Goal: Find specific page/section: Find specific page/section

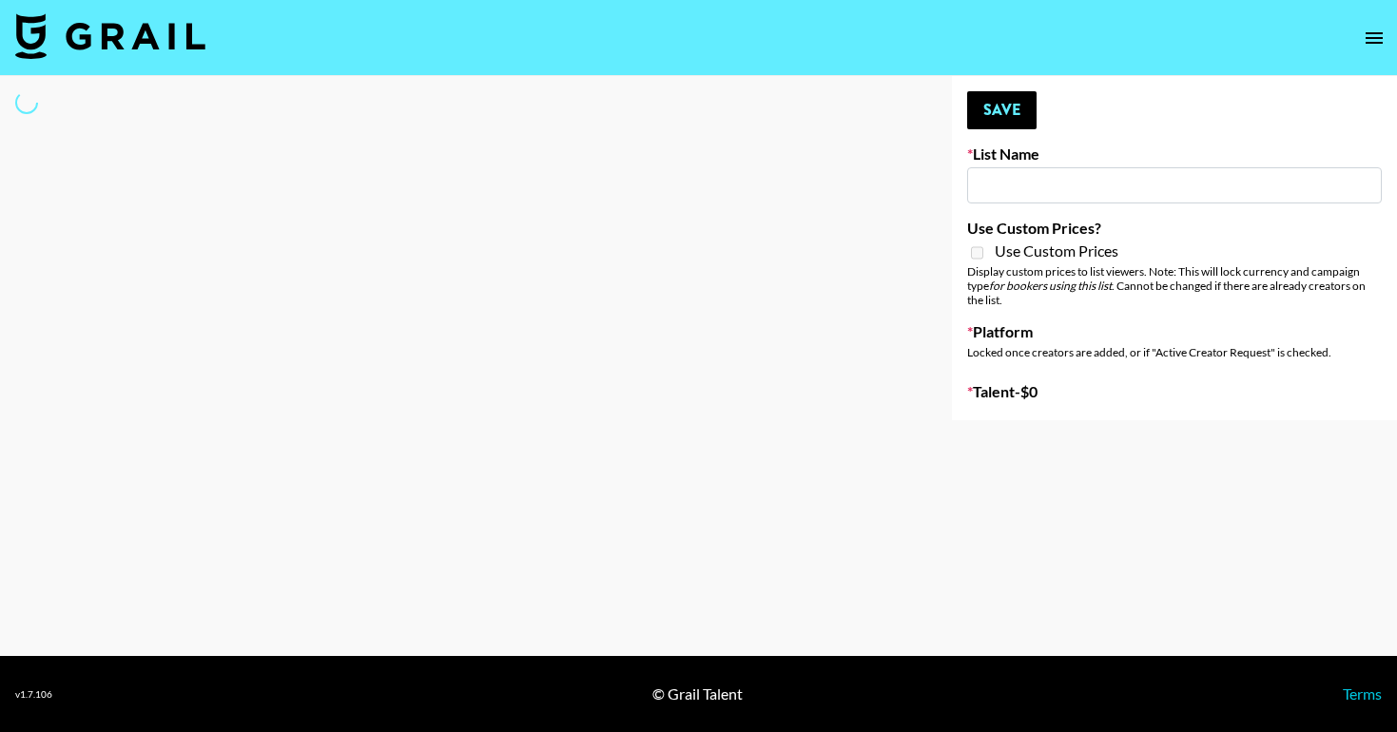
type input "Who Did The Body"
select select "Song"
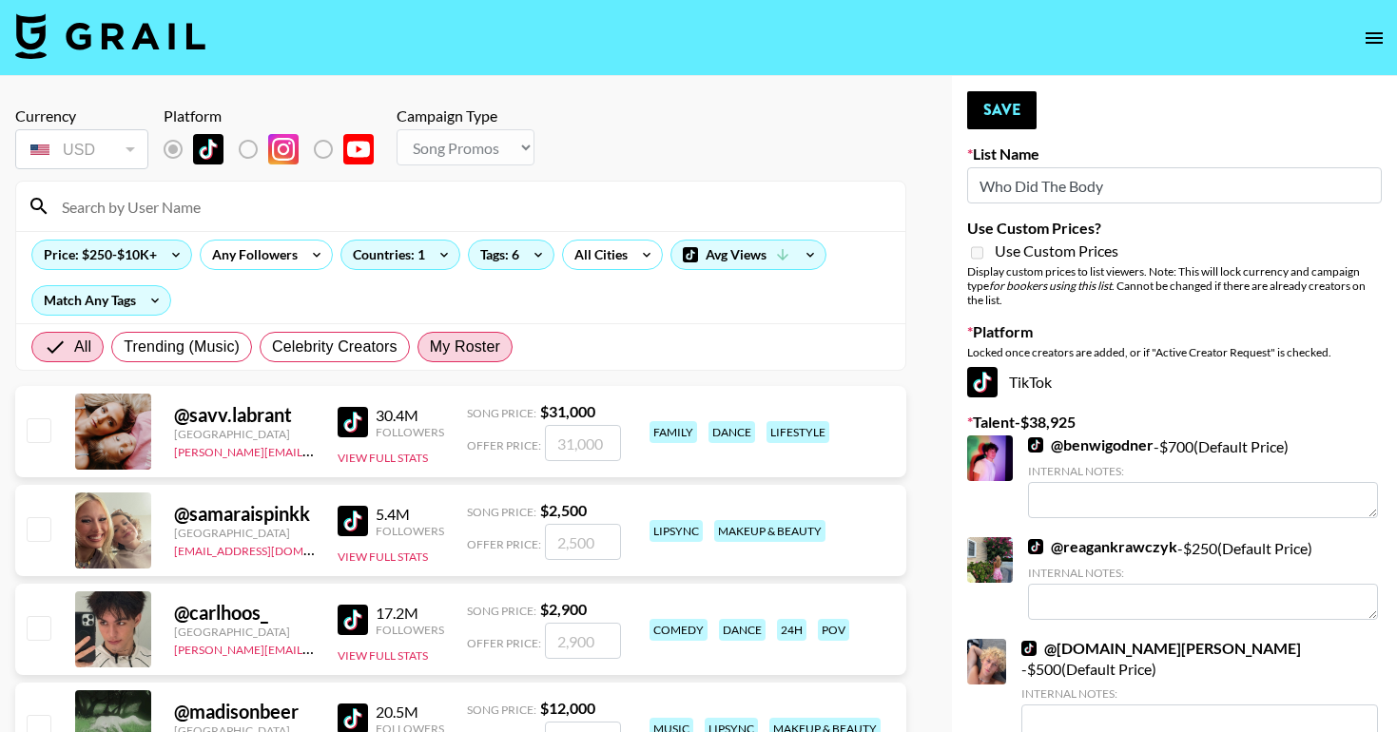
click at [445, 352] on span "My Roster" at bounding box center [465, 347] width 70 height 23
click at [430, 347] on input "My Roster" at bounding box center [430, 347] width 0 height 0
radio input "true"
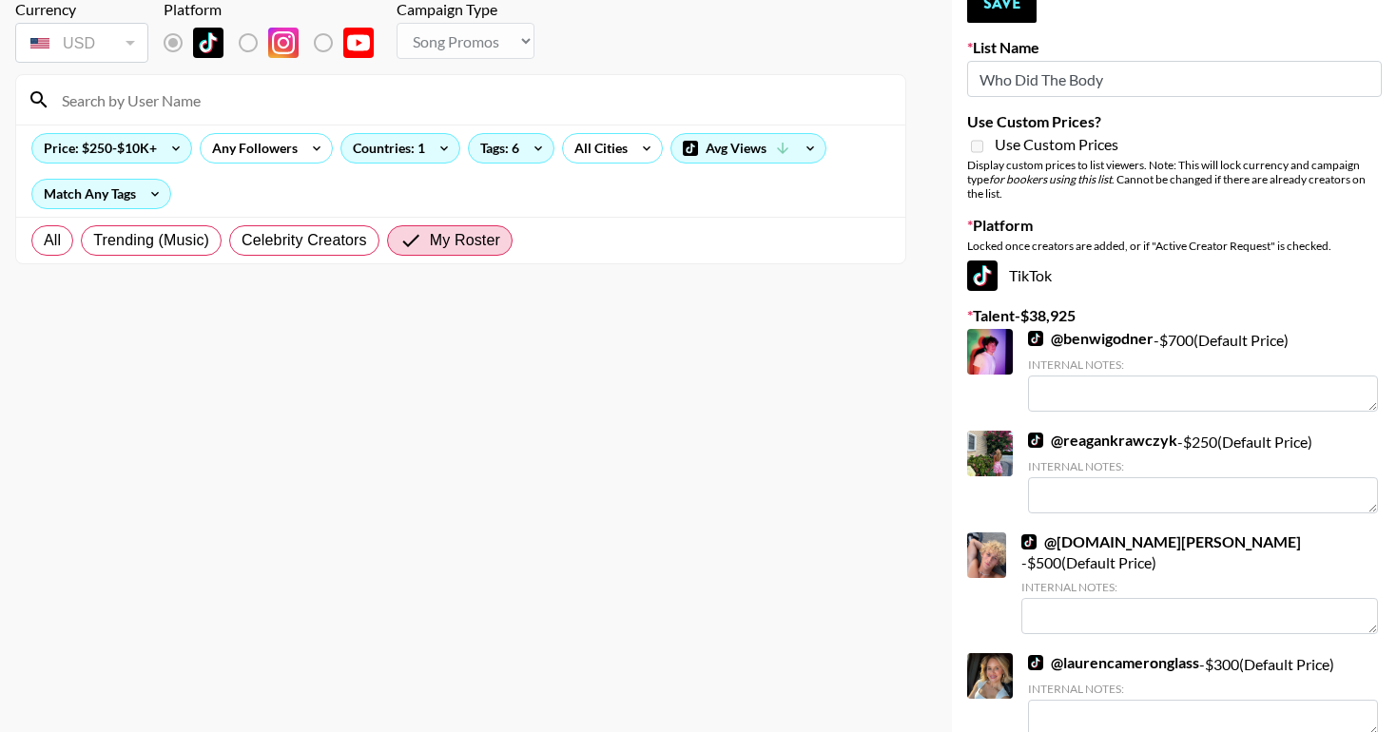
scroll to position [107, 0]
click at [158, 152] on div "Price: $250-$10K+" at bounding box center [111, 147] width 159 height 29
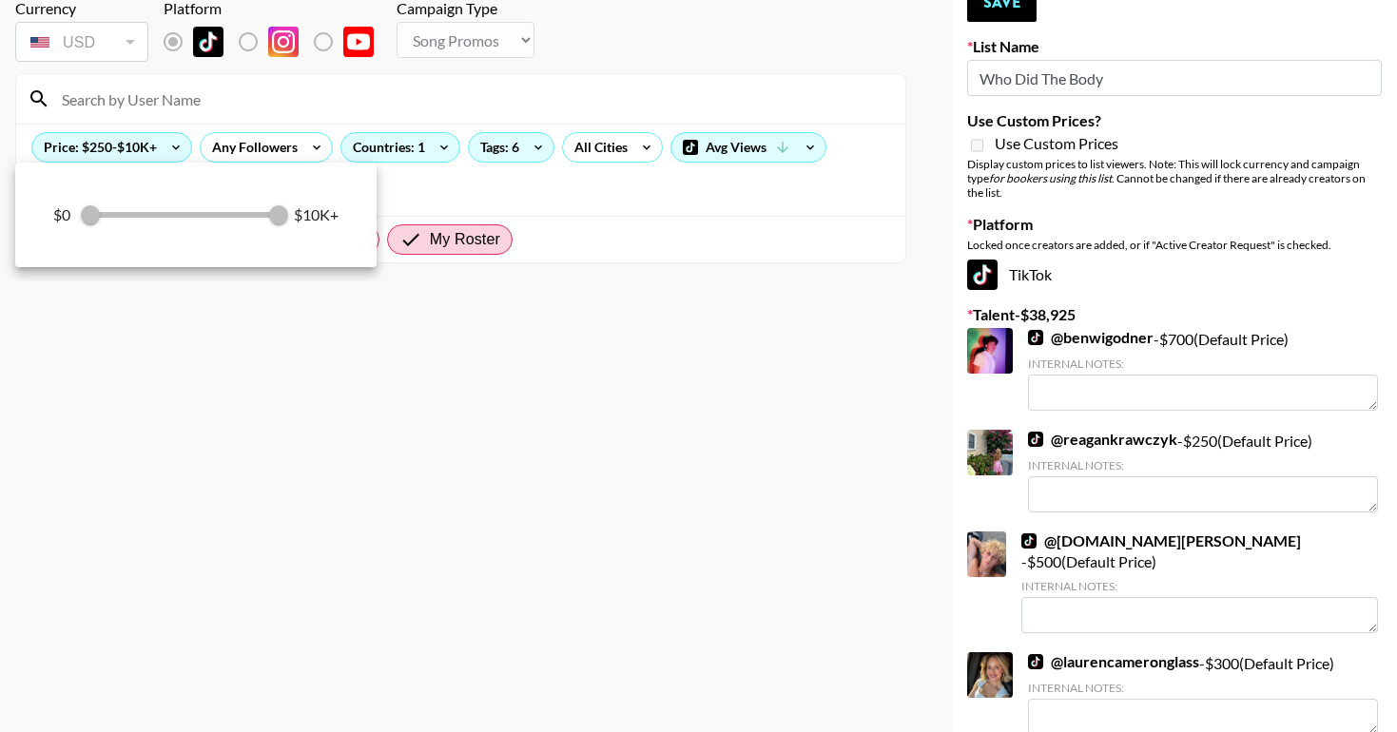
click at [395, 367] on div at bounding box center [698, 366] width 1397 height 732
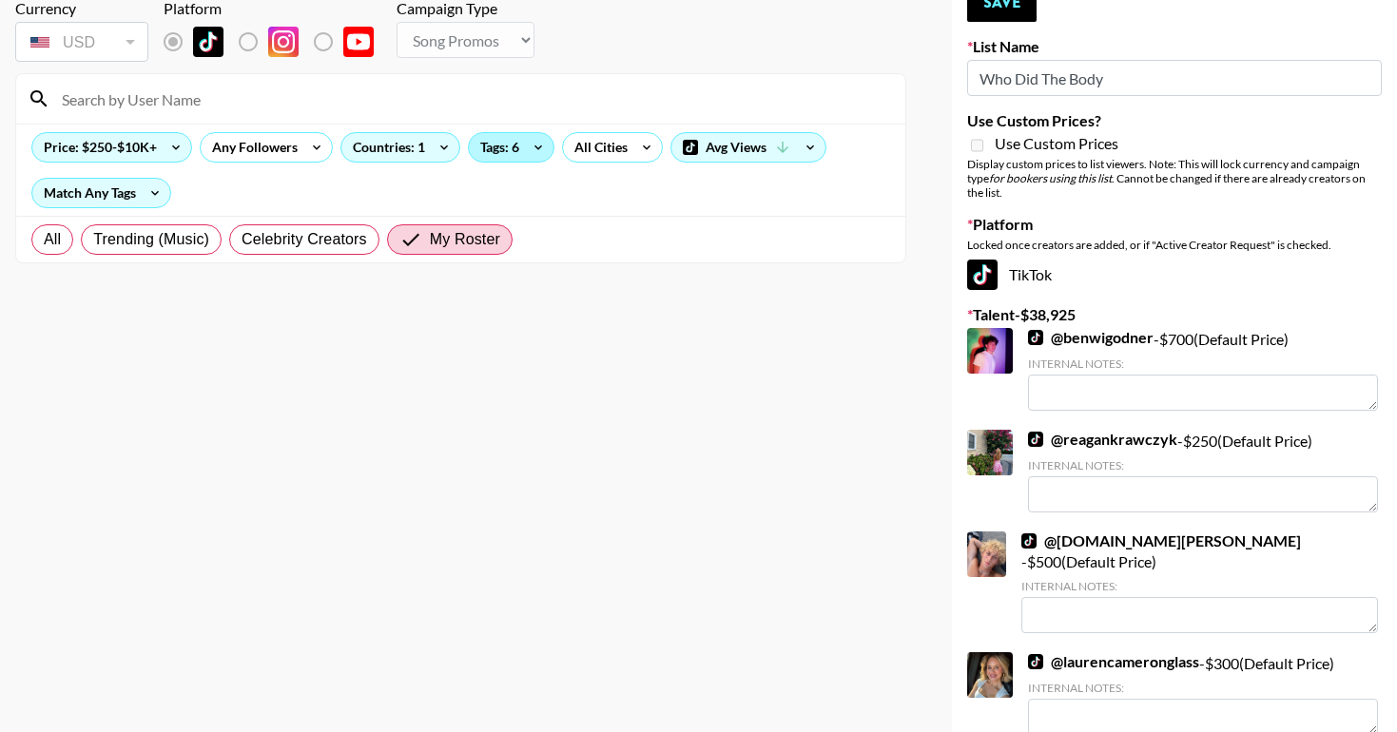
click at [482, 146] on div "Tags: 6" at bounding box center [511, 147] width 85 height 29
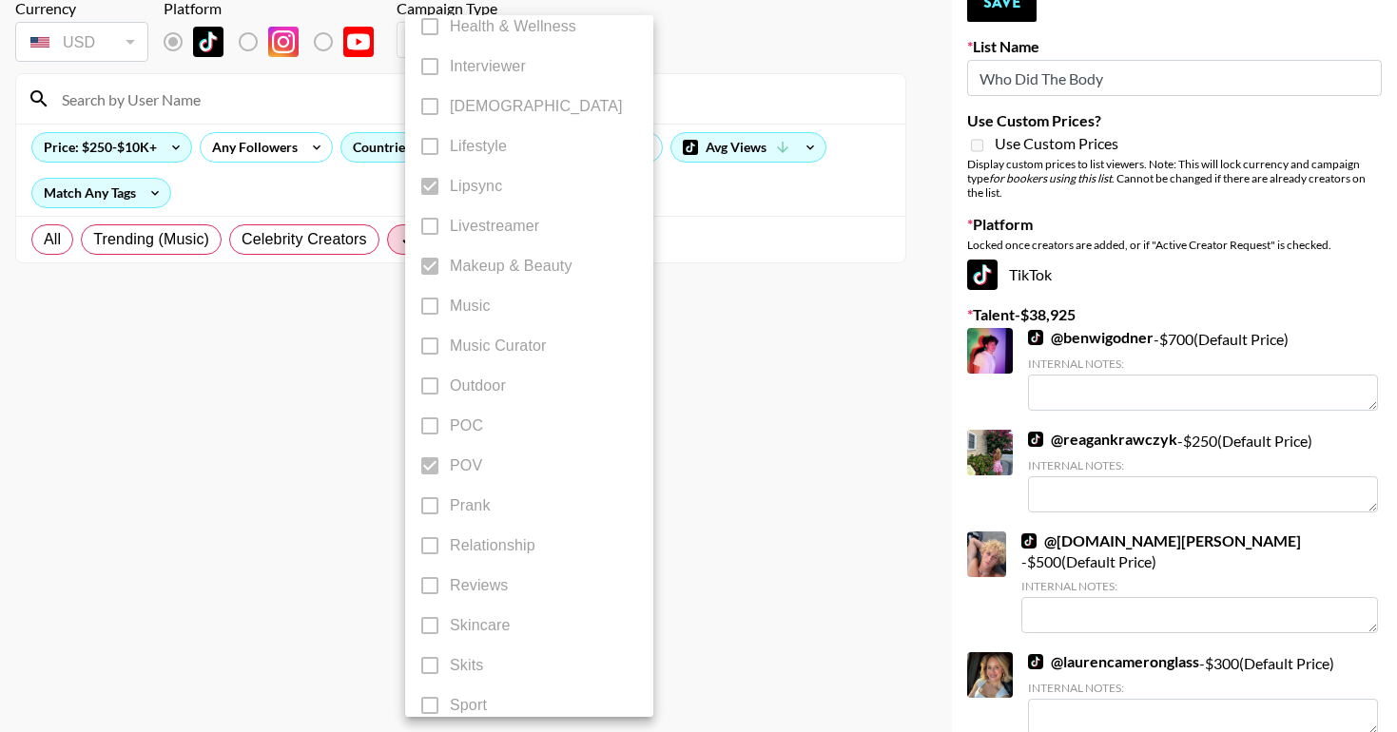
scroll to position [1086, 0]
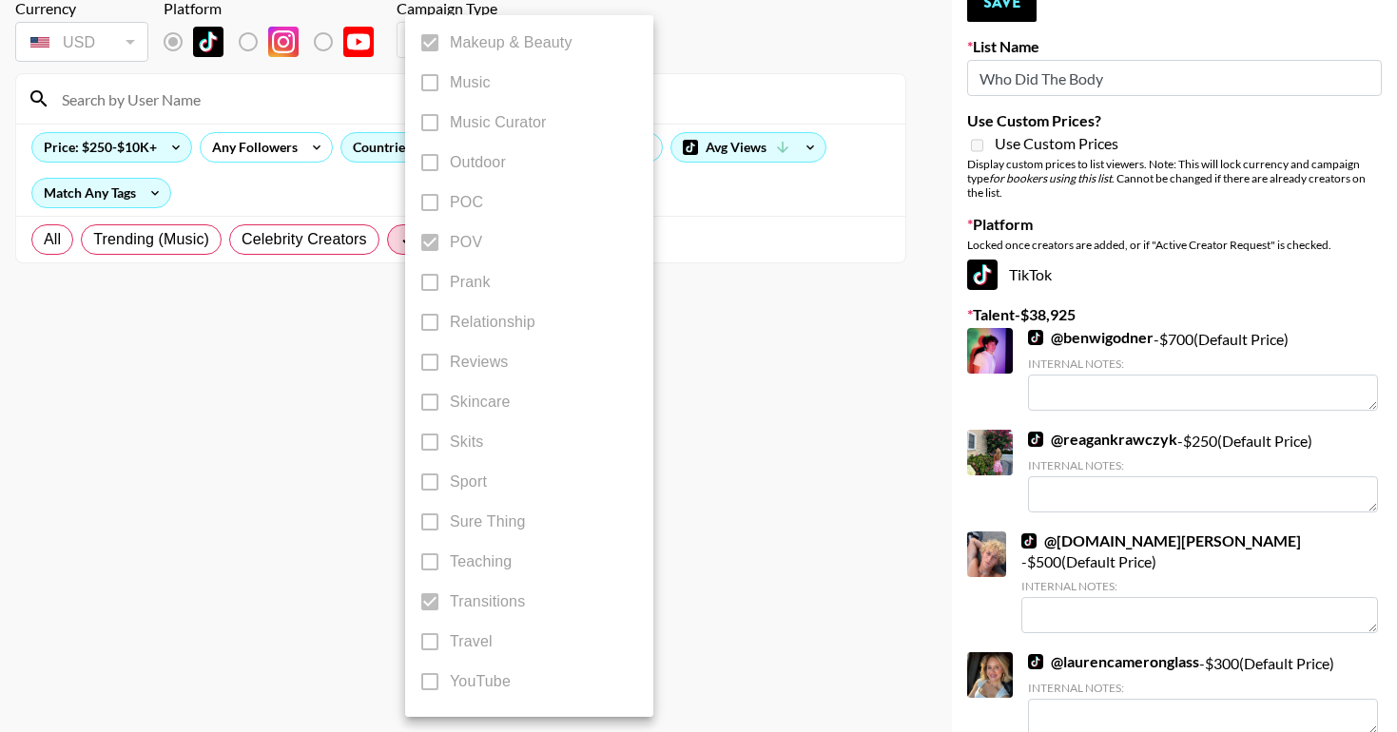
click at [796, 340] on div at bounding box center [698, 366] width 1397 height 732
